Goal: Check status: Check status

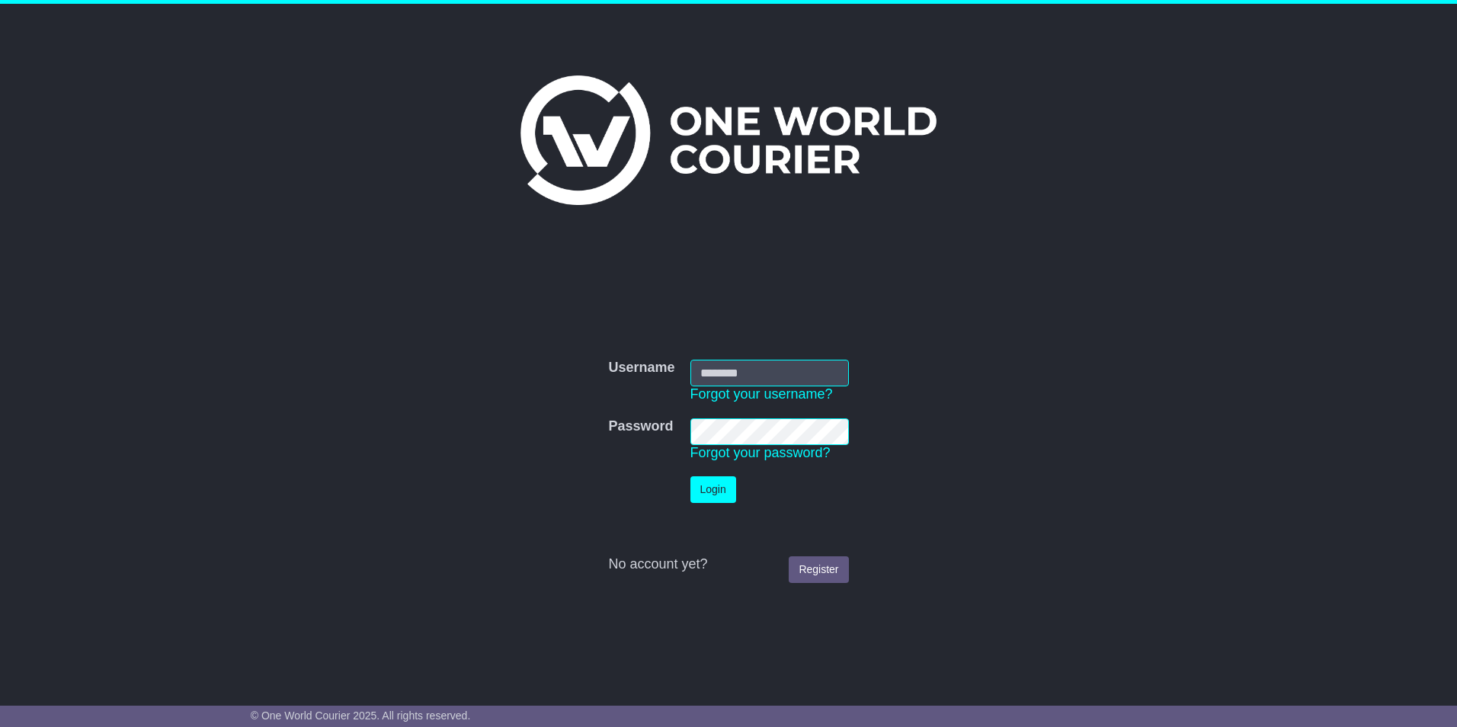
type input "**********"
click at [715, 493] on button "Login" at bounding box center [713, 489] width 46 height 27
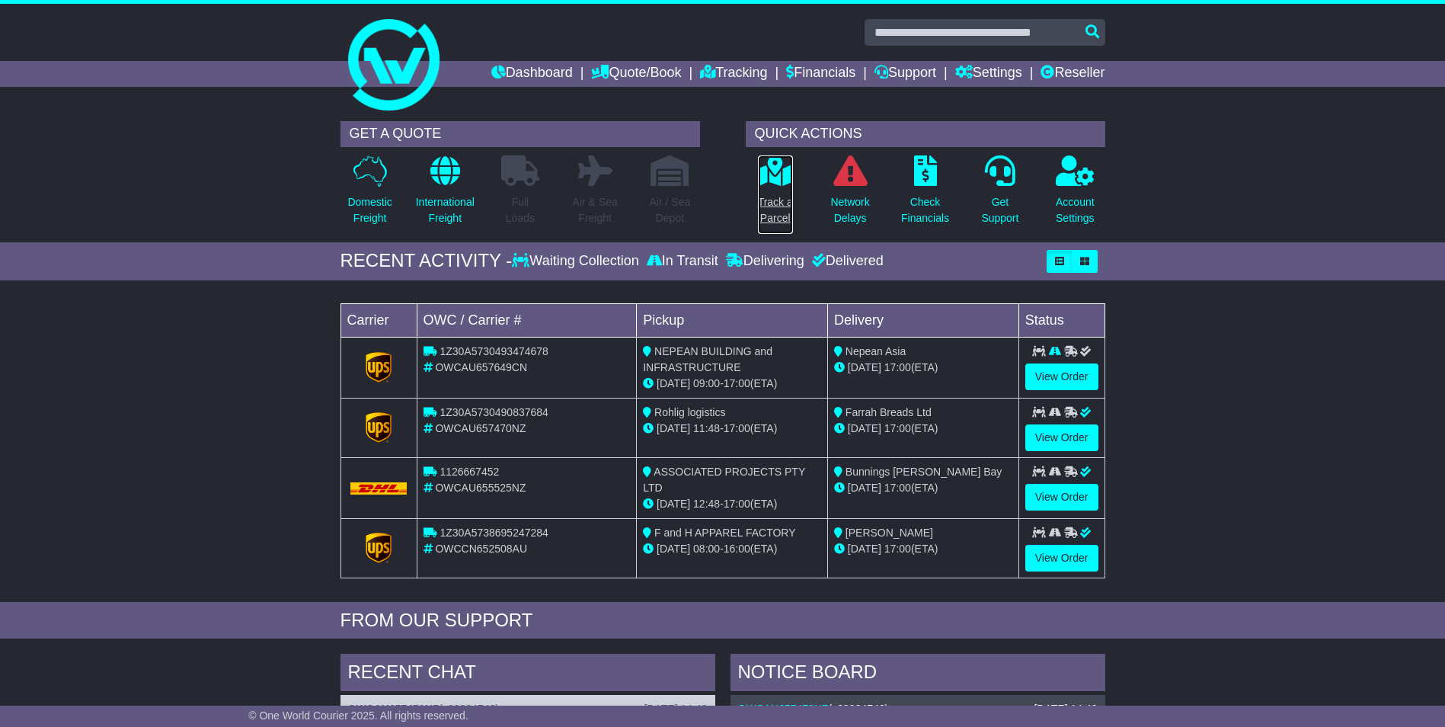
click at [767, 197] on p "Track a Parcel" at bounding box center [775, 210] width 35 height 32
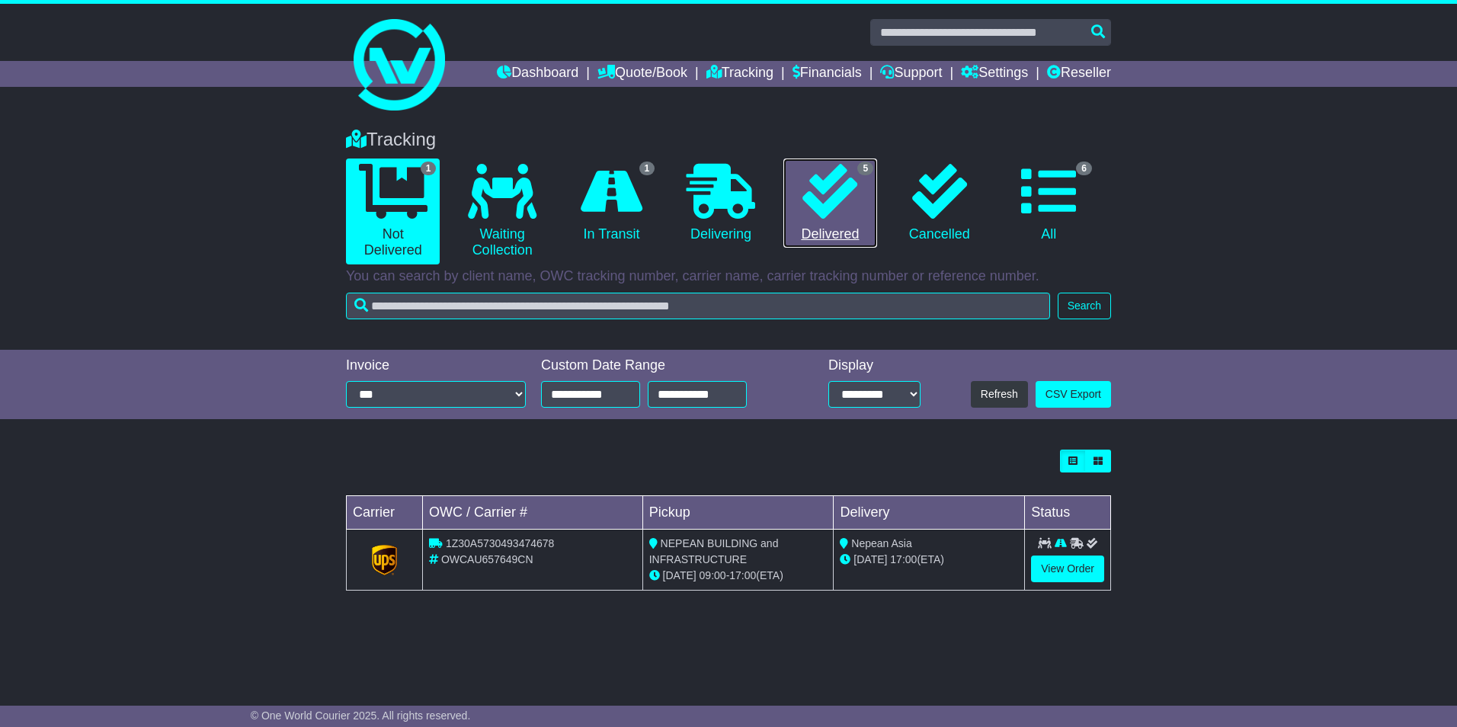
click at [820, 202] on icon at bounding box center [829, 191] width 55 height 55
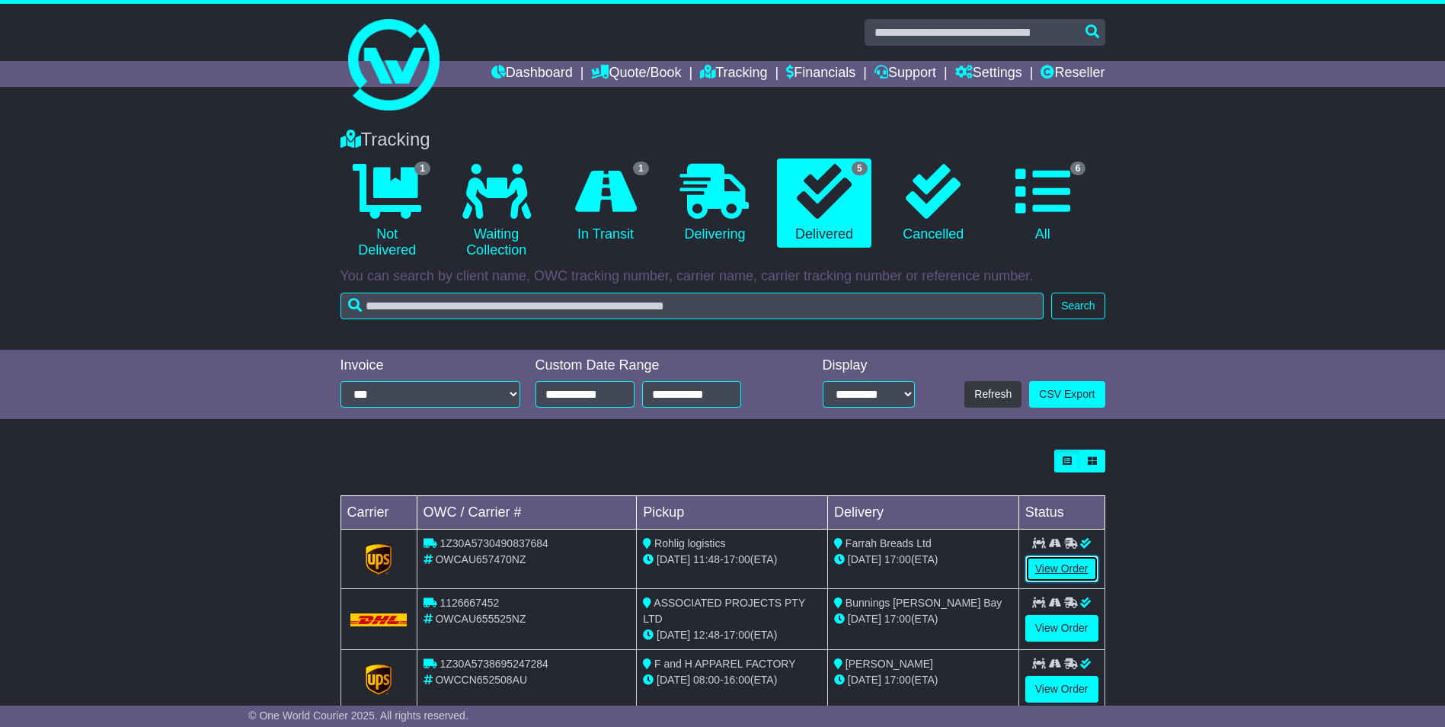
click at [1060, 565] on link "View Order" at bounding box center [1061, 568] width 73 height 27
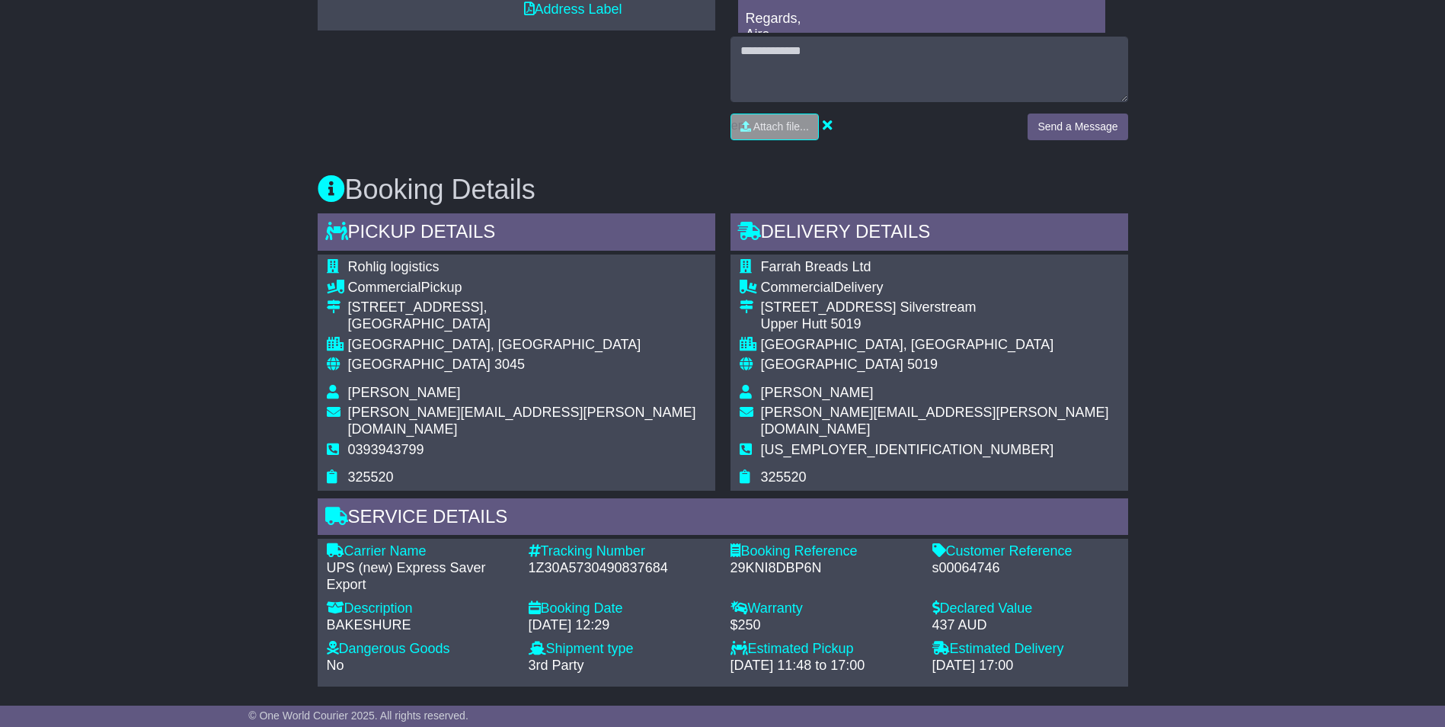
scroll to position [686, 0]
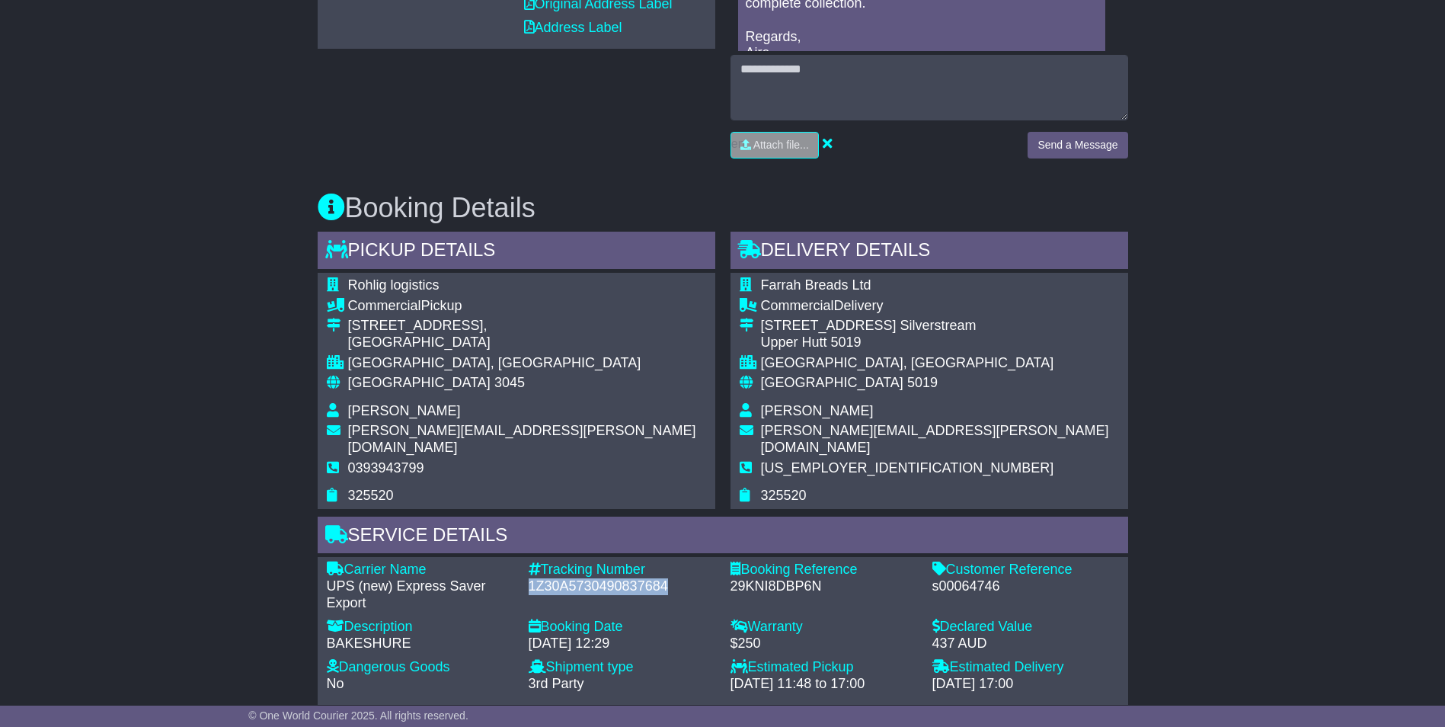
drag, startPoint x: 671, startPoint y: 566, endPoint x: 526, endPoint y: 568, distance: 145.5
click at [526, 568] on div "Tracking Number - 1Z30A5730490837684" at bounding box center [622, 586] width 202 height 50
